Goal: Task Accomplishment & Management: Manage account settings

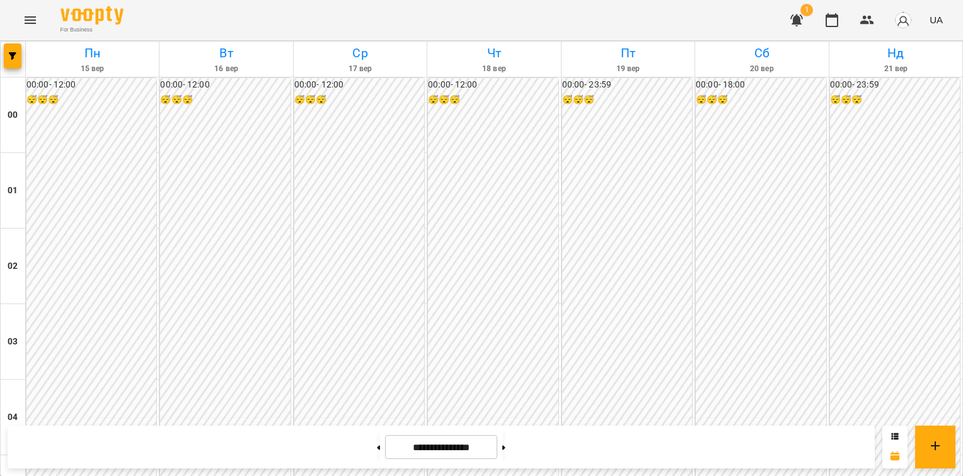
scroll to position [1346, 0]
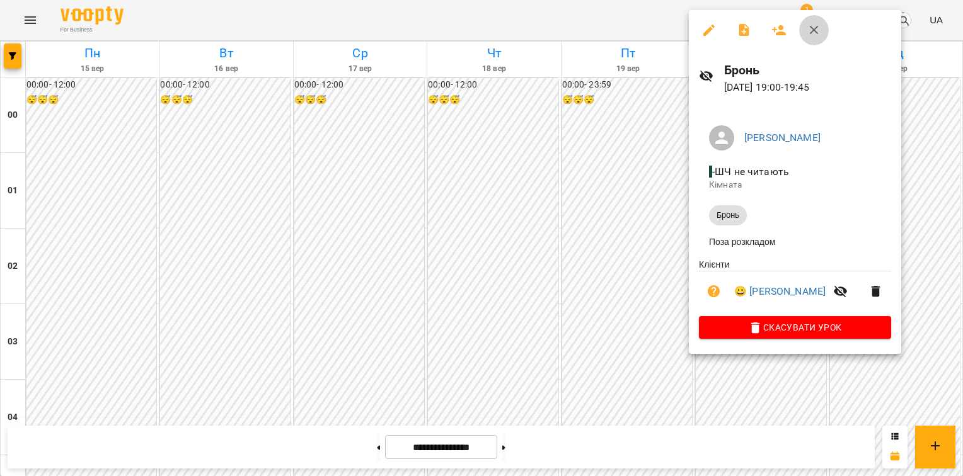
click at [812, 32] on icon "button" at bounding box center [814, 30] width 9 height 9
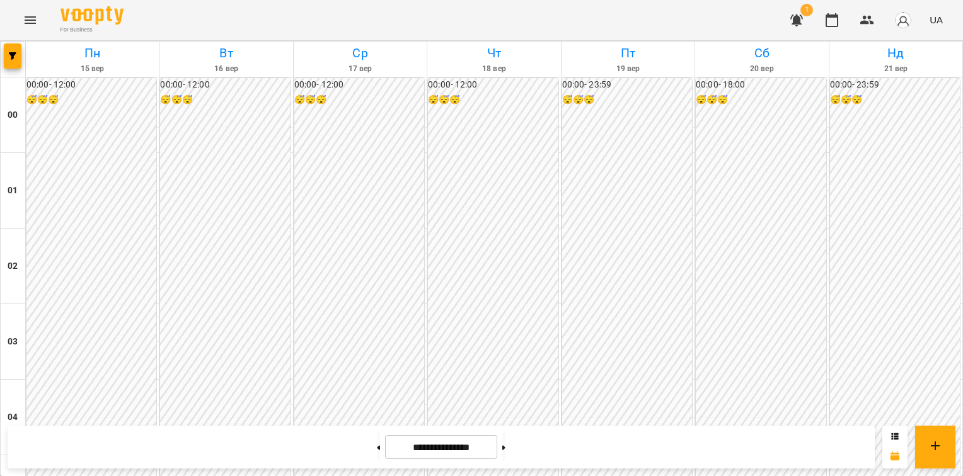
scroll to position [1472, 0]
click at [505, 449] on button at bounding box center [503, 447] width 3 height 28
click at [377, 450] on button at bounding box center [378, 447] width 3 height 28
type input "**********"
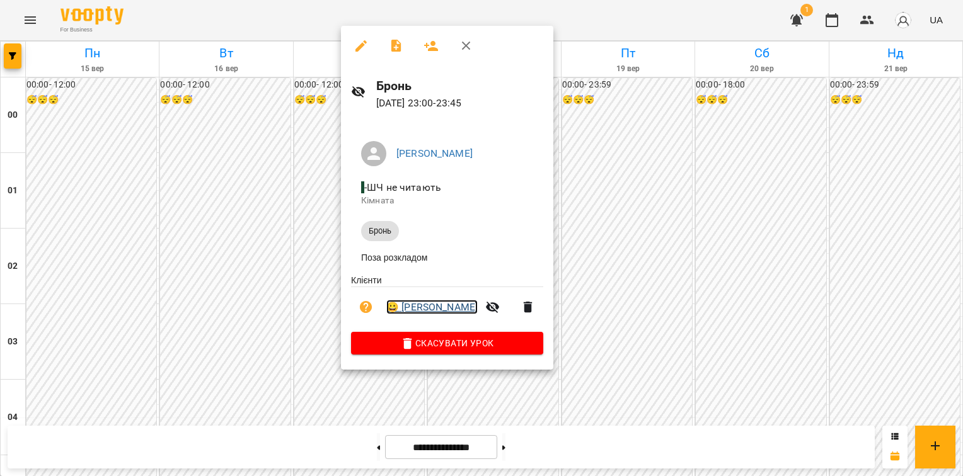
click at [419, 309] on link "😀 Шишко Софія" at bounding box center [431, 307] width 91 height 15
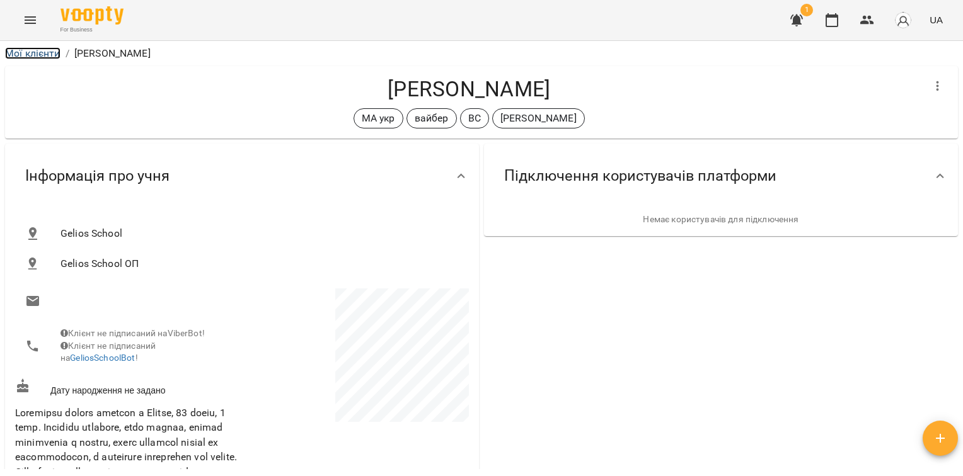
click at [42, 54] on link "Мої клієнти" at bounding box center [32, 53] width 55 height 12
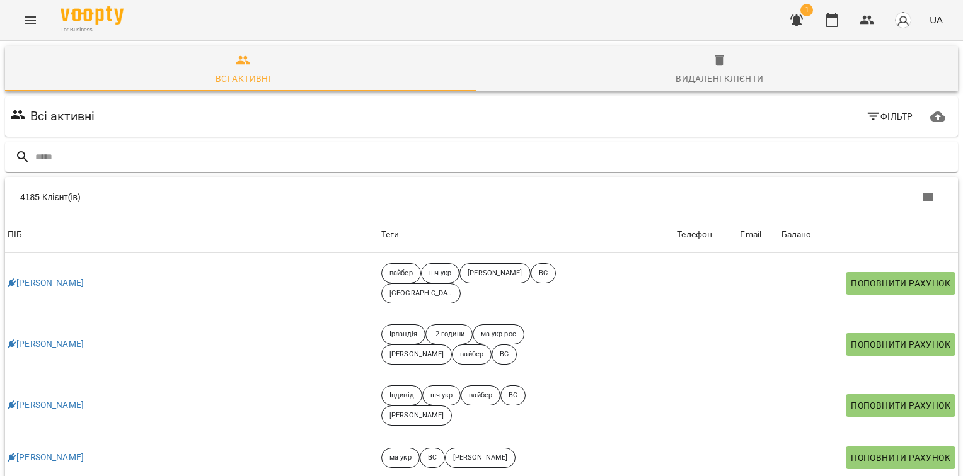
click at [807, 11] on span "1" at bounding box center [806, 10] width 13 height 13
click at [794, 21] on icon "button" at bounding box center [796, 20] width 13 height 12
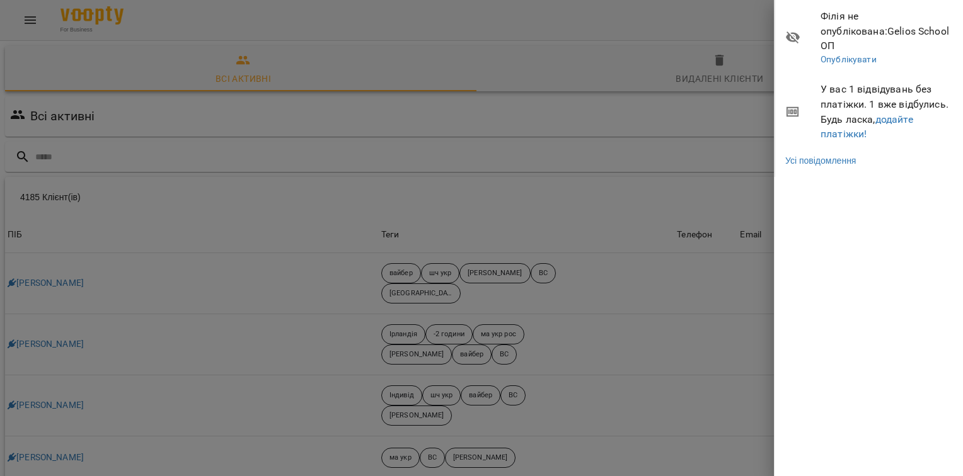
click at [887, 221] on div "Філія не опублікована : Gelios School ОП Опублікувати У вас 1 відвідувань без п…" at bounding box center [868, 238] width 189 height 476
click at [665, 18] on div at bounding box center [481, 238] width 963 height 476
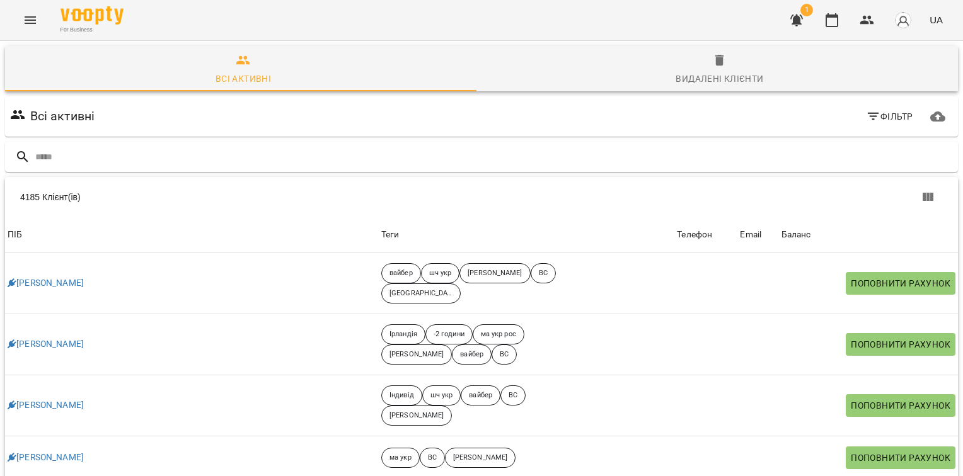
click at [902, 28] on img "button" at bounding box center [903, 20] width 18 height 18
click at [895, 67] on span "Відеоуроки" at bounding box center [897, 70] width 57 height 15
click at [30, 21] on div at bounding box center [481, 238] width 963 height 476
click at [30, 21] on icon "Menu" at bounding box center [30, 20] width 15 height 15
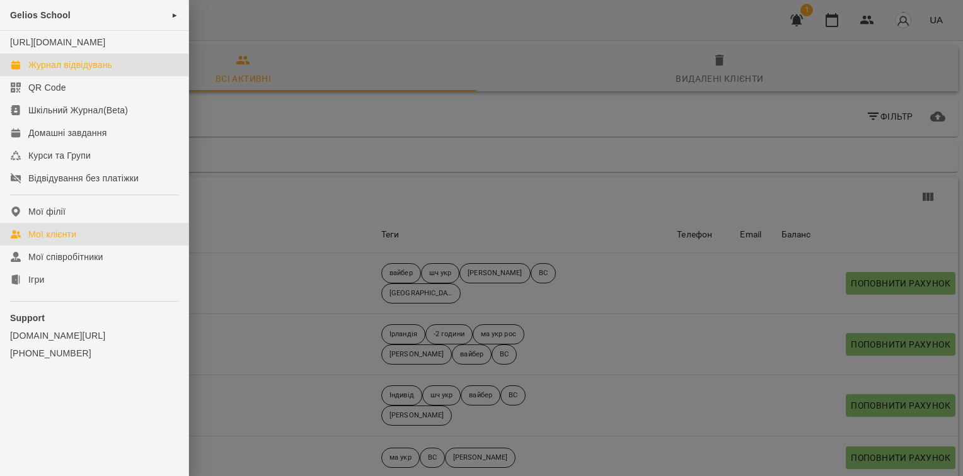
click at [53, 71] on div "Журнал відвідувань" at bounding box center [70, 65] width 84 height 13
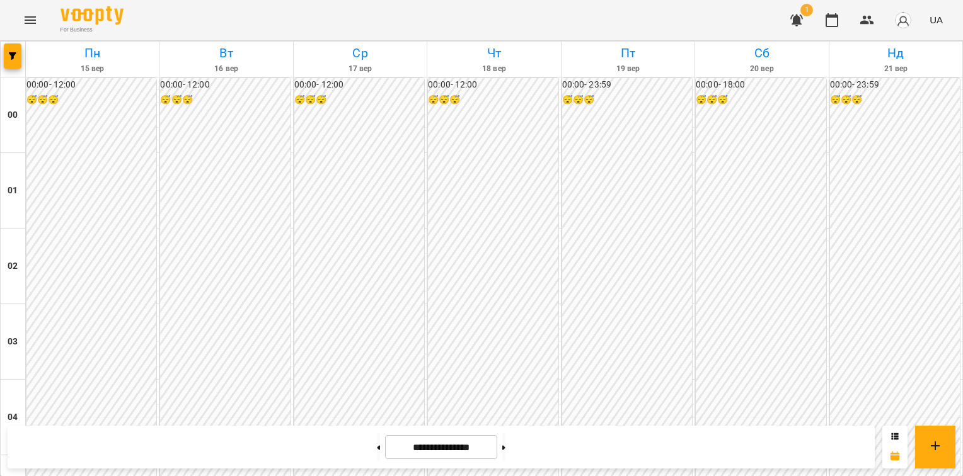
scroll to position [1472, 0]
click at [505, 451] on button at bounding box center [503, 447] width 3 height 28
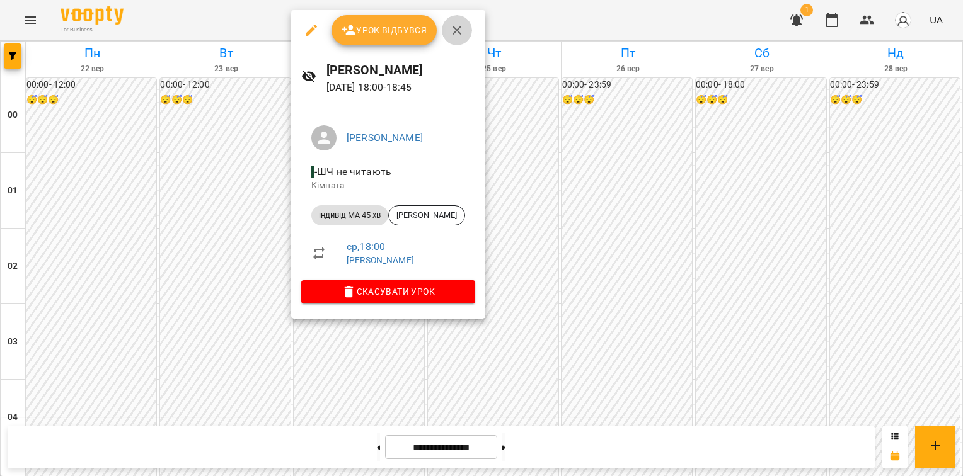
click at [453, 34] on icon "button" at bounding box center [456, 30] width 15 height 15
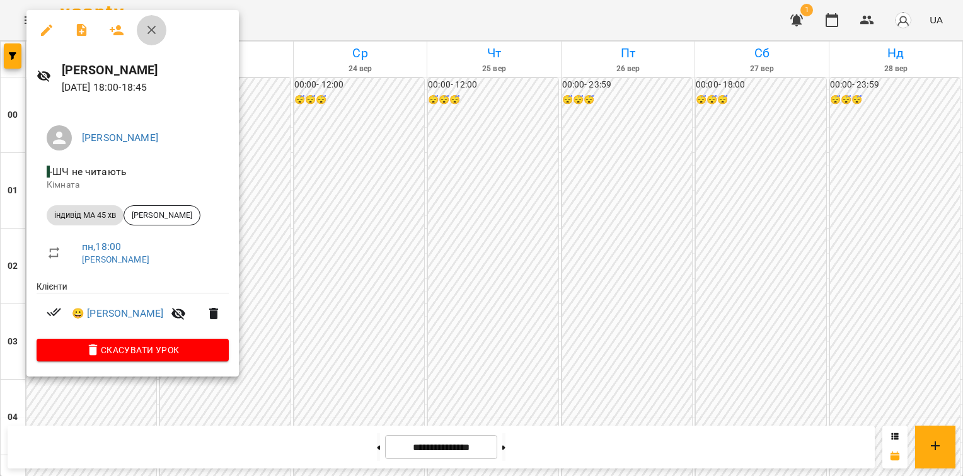
click at [154, 35] on icon "button" at bounding box center [151, 30] width 15 height 15
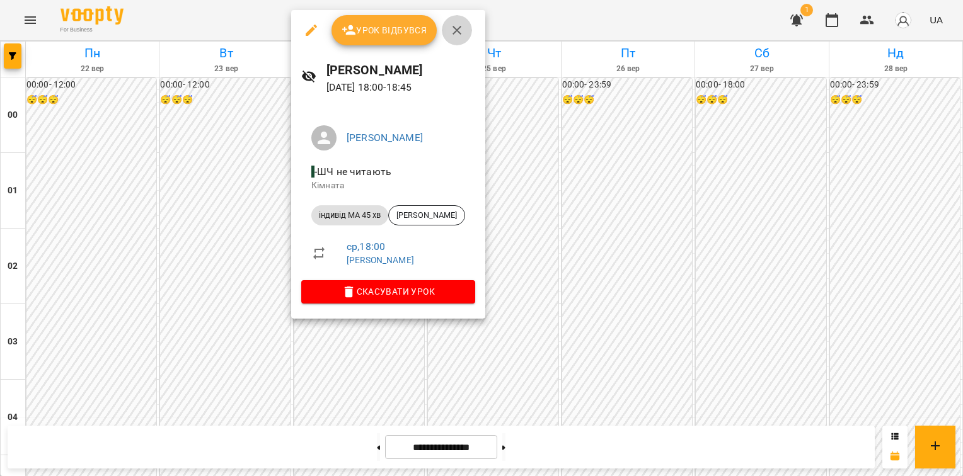
click at [460, 33] on icon "button" at bounding box center [456, 30] width 15 height 15
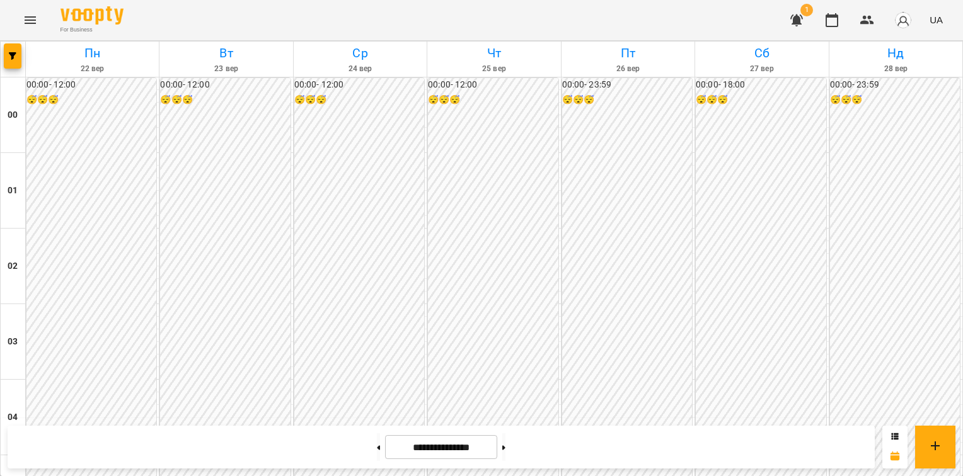
scroll to position [1409, 0]
click at [377, 448] on button at bounding box center [378, 447] width 3 height 28
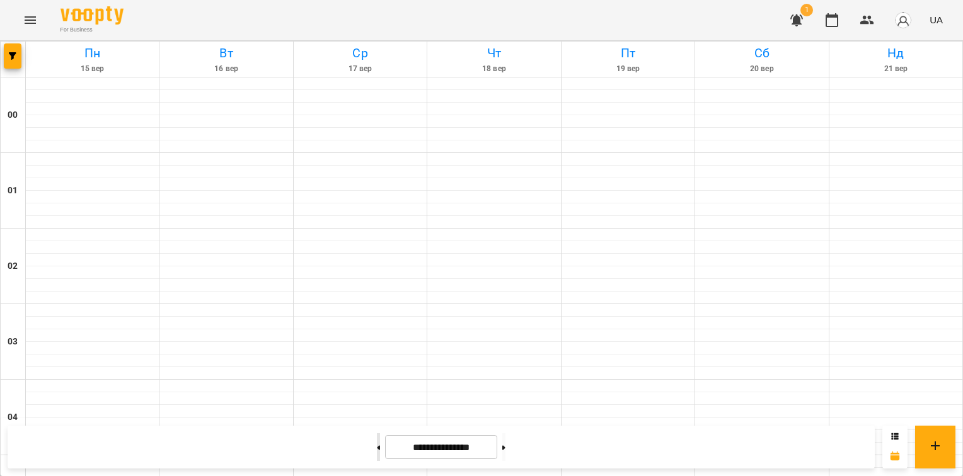
type input "**********"
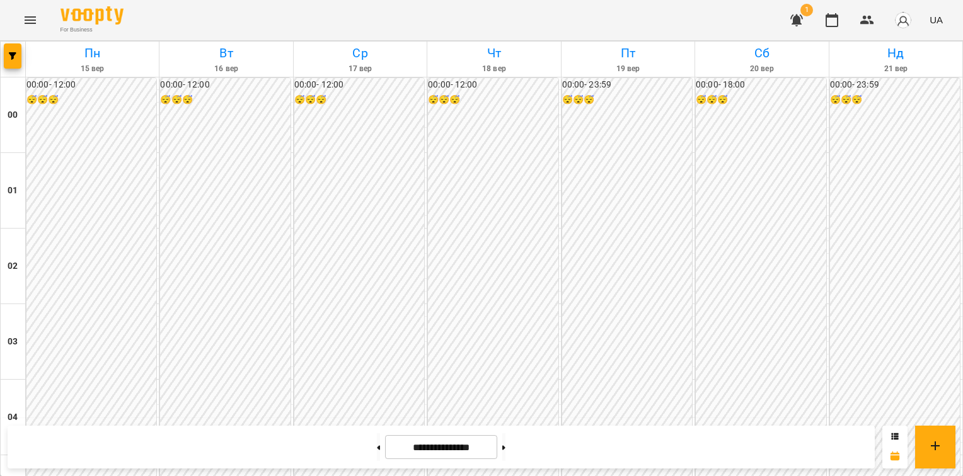
scroll to position [1472, 0]
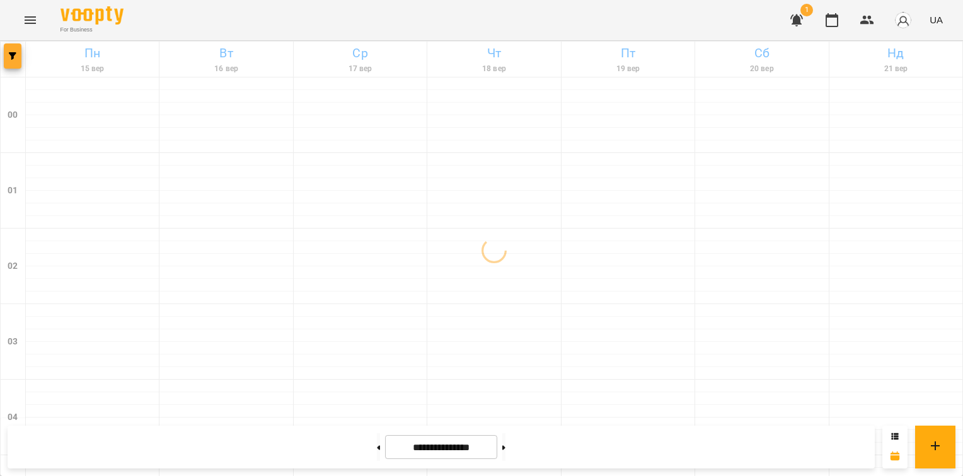
click at [8, 52] on span "button" at bounding box center [13, 56] width 18 height 8
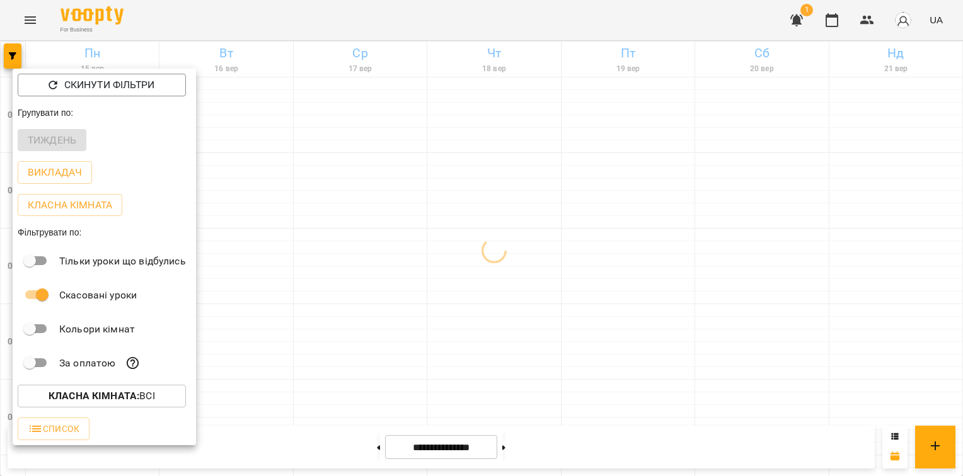
click at [60, 137] on div "Тиждень" at bounding box center [104, 140] width 183 height 33
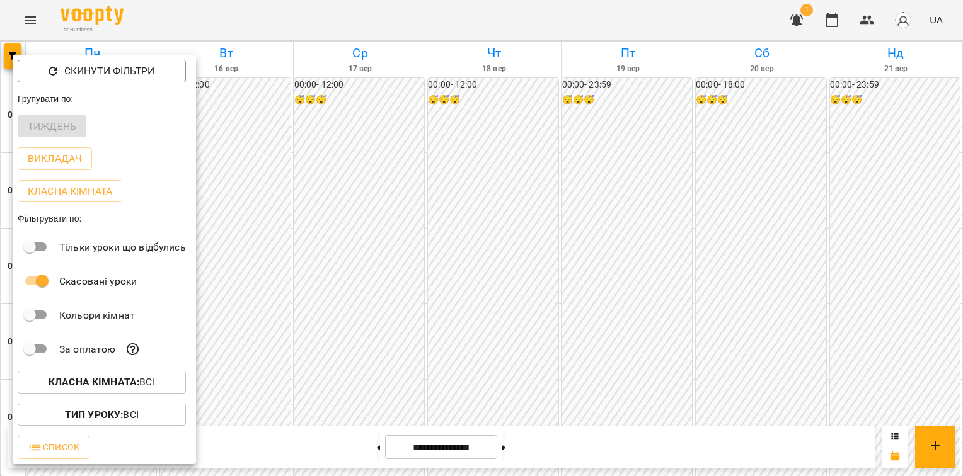
click at [64, 127] on div "Тиждень" at bounding box center [104, 126] width 183 height 33
click at [267, 171] on div at bounding box center [481, 238] width 963 height 476
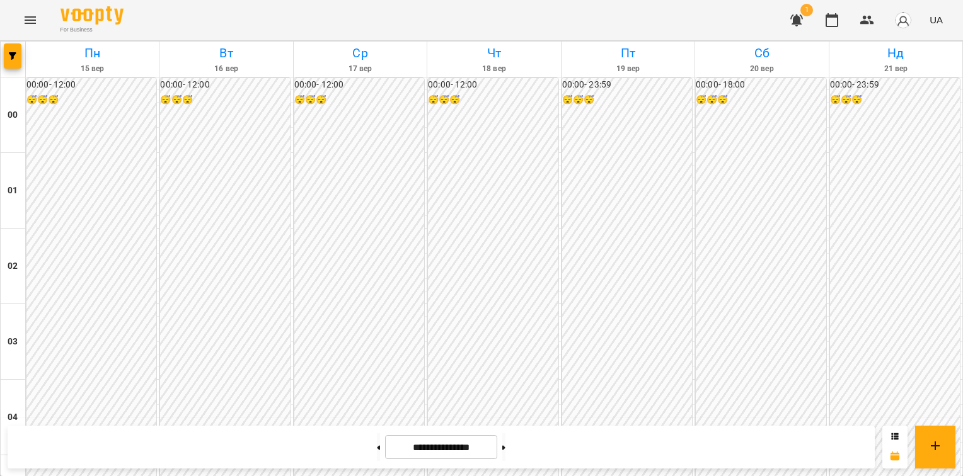
scroll to position [1472, 0]
click at [505, 447] on icon at bounding box center [503, 447] width 3 height 4
click at [505, 447] on button at bounding box center [503, 447] width 3 height 28
type input "**********"
